Goal: Information Seeking & Learning: Check status

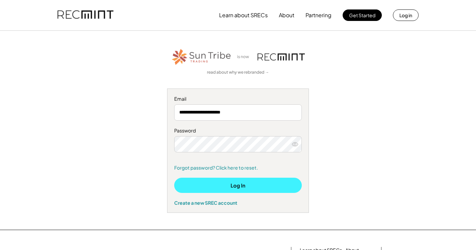
click at [236, 188] on button "Log In" at bounding box center [238, 184] width 128 height 15
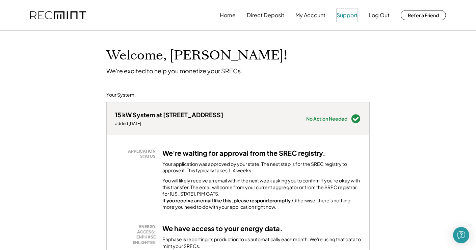
click at [354, 16] on button "Support" at bounding box center [346, 14] width 21 height 13
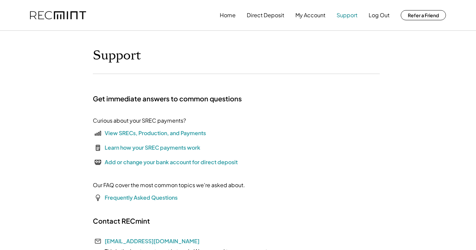
click at [346, 16] on button "Support" at bounding box center [346, 14] width 21 height 13
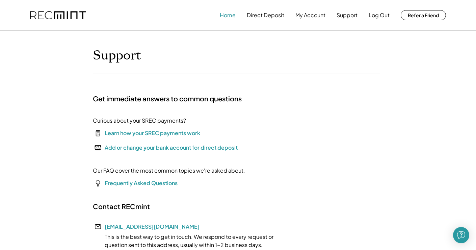
click at [224, 17] on button "Home" at bounding box center [228, 14] width 16 height 13
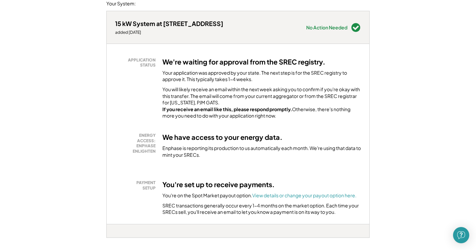
scroll to position [82, 0]
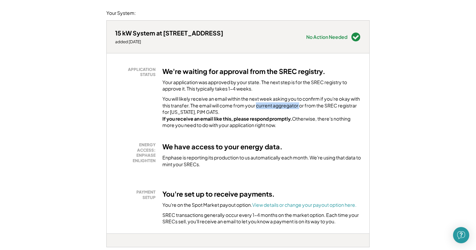
drag, startPoint x: 267, startPoint y: 105, endPoint x: 309, endPoint y: 105, distance: 42.9
click at [309, 105] on div "You will likely receive an email within the next week asking you to confirm if …" at bounding box center [261, 111] width 198 height 33
drag, startPoint x: 304, startPoint y: 101, endPoint x: 269, endPoint y: 109, distance: 35.6
click at [269, 109] on div "You will likely receive an email within the next week asking you to confirm if …" at bounding box center [261, 111] width 198 height 33
drag, startPoint x: 267, startPoint y: 104, endPoint x: 218, endPoint y: 112, distance: 50.3
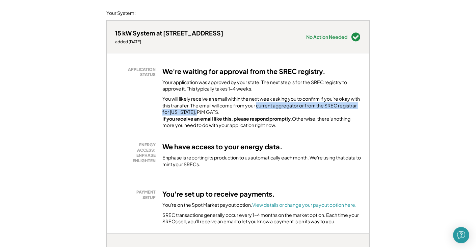
click at [218, 112] on div "You will likely receive an email within the next week asking you to confirm if …" at bounding box center [261, 111] width 198 height 33
drag, startPoint x: 160, startPoint y: 81, endPoint x: 253, endPoint y: 111, distance: 97.5
click at [253, 111] on div "APPLICATION STATUS We're waiting for approval from the SREC registry. Your appl…" at bounding box center [238, 98] width 246 height 62
copy div "Your application was approved by your state. The next step is for the SREC regi…"
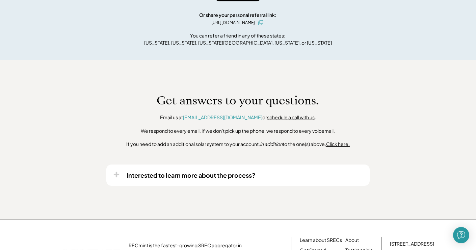
scroll to position [470, 0]
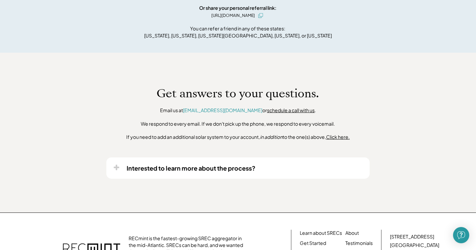
click at [279, 113] on link "schedule a call with us" at bounding box center [291, 110] width 48 height 6
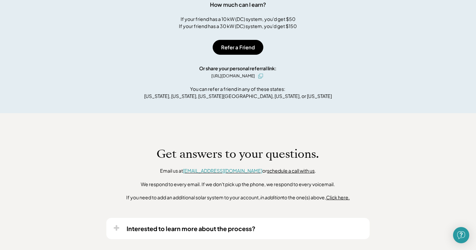
scroll to position [409, 0]
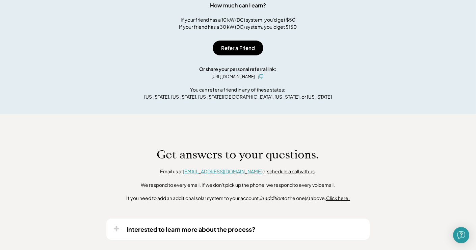
click at [225, 174] on font "[EMAIL_ADDRESS][DOMAIN_NAME]" at bounding box center [222, 171] width 79 height 6
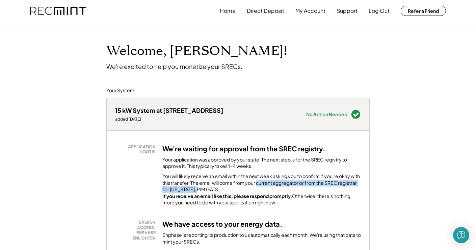
scroll to position [0, 0]
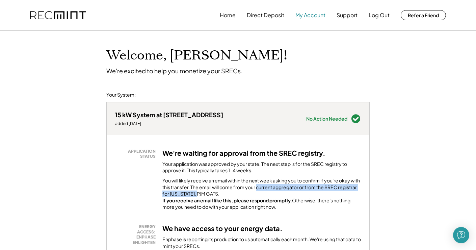
click at [315, 16] on button "My Account" at bounding box center [310, 14] width 30 height 13
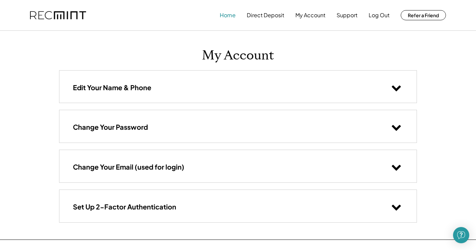
click at [233, 13] on button "Home" at bounding box center [228, 14] width 16 height 13
